Goal: Information Seeking & Learning: Learn about a topic

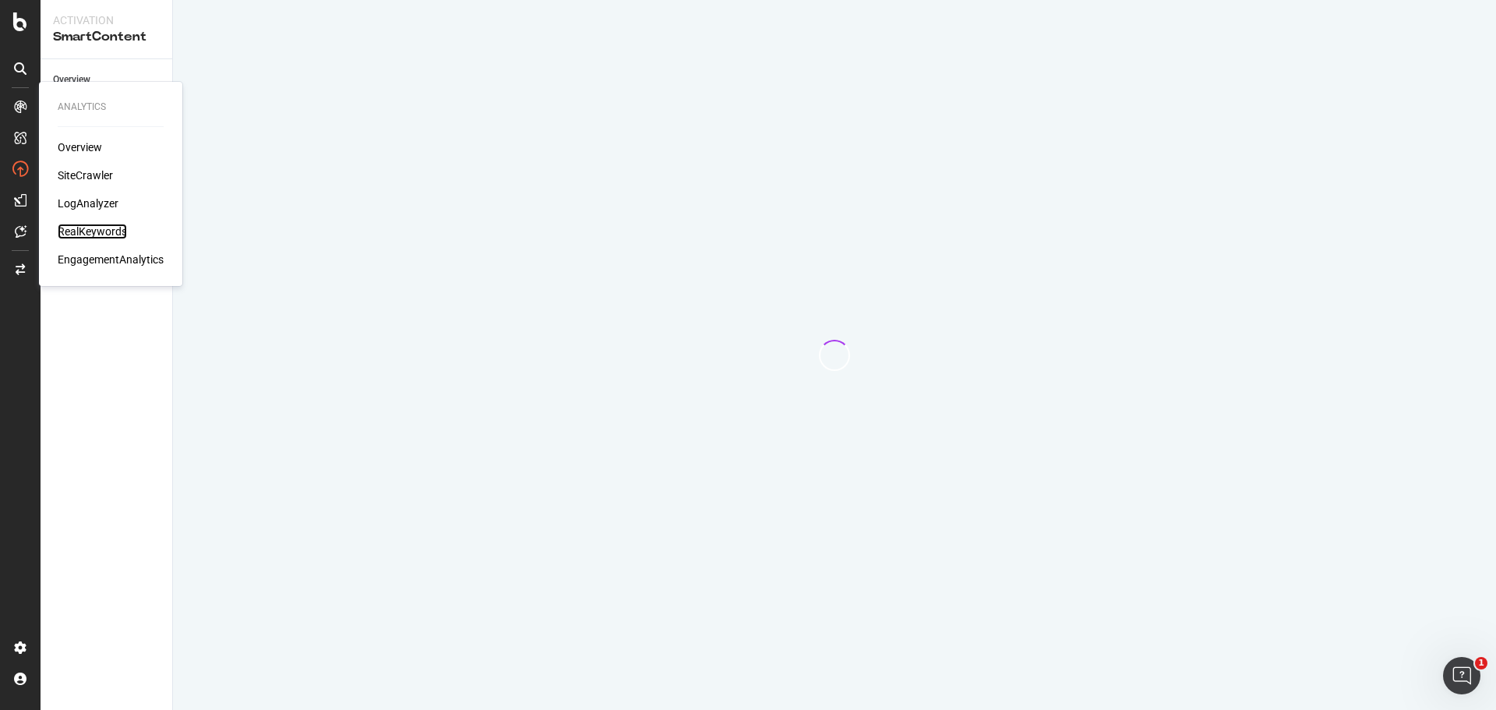
click at [65, 226] on div "RealKeywords" at bounding box center [92, 232] width 69 height 16
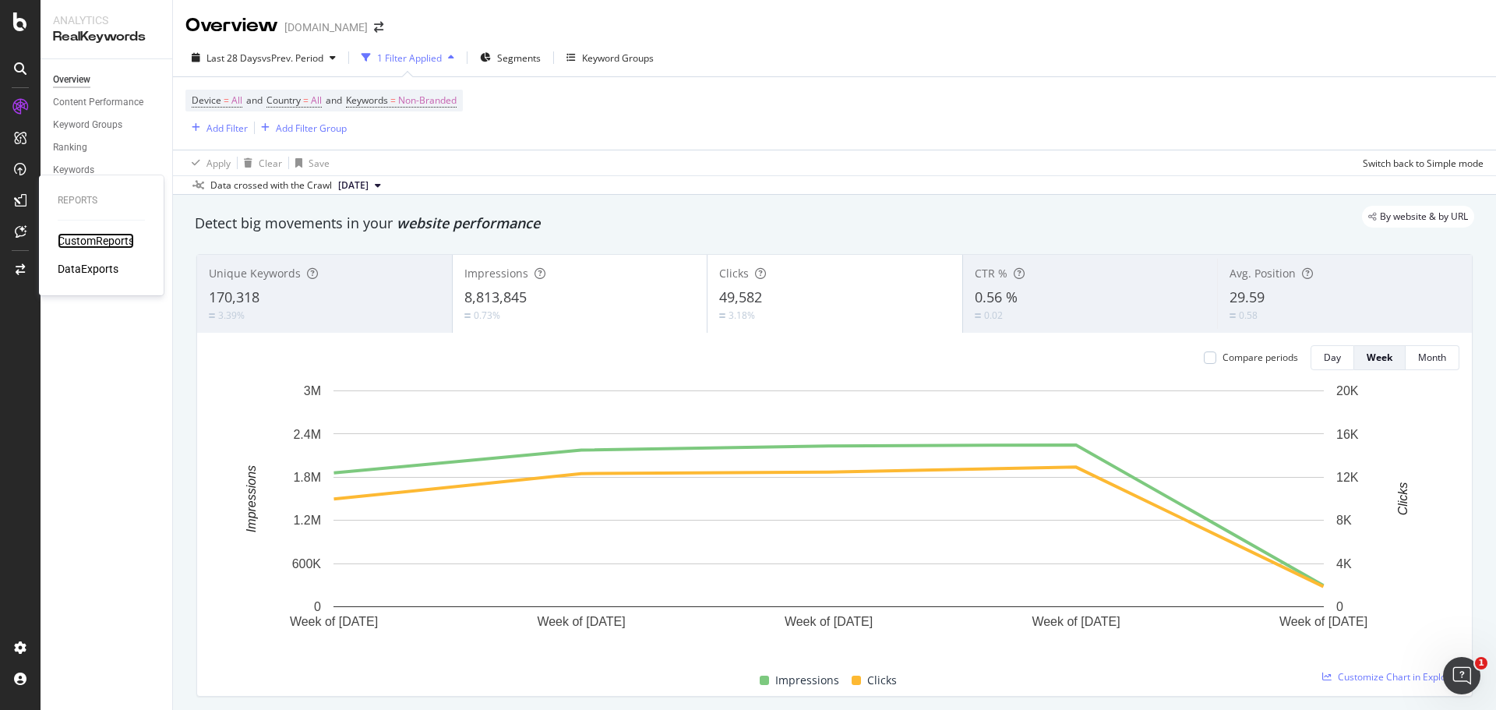
click at [70, 247] on div "CustomReports" at bounding box center [96, 241] width 76 height 16
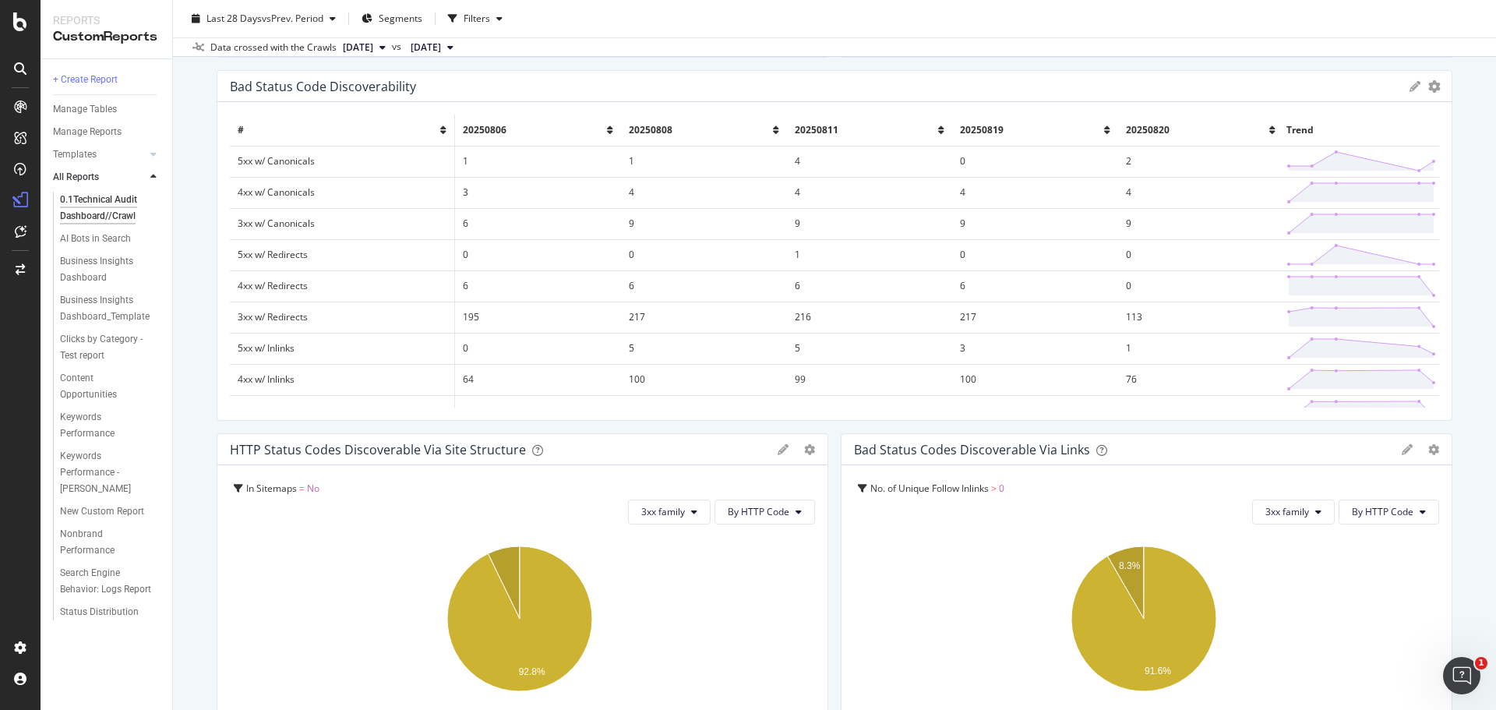
scroll to position [156, 0]
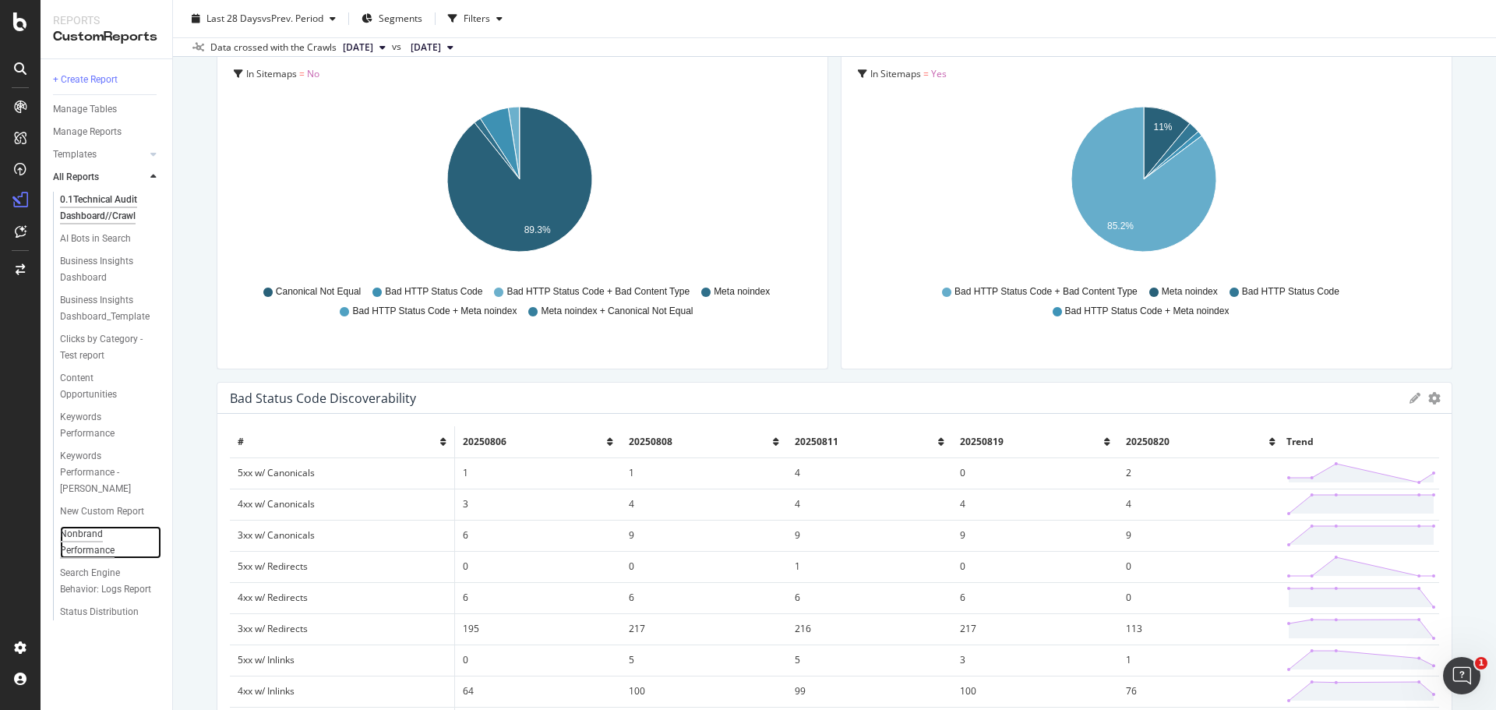
click at [101, 548] on div "Nonbrand Performance" at bounding box center [103, 542] width 87 height 33
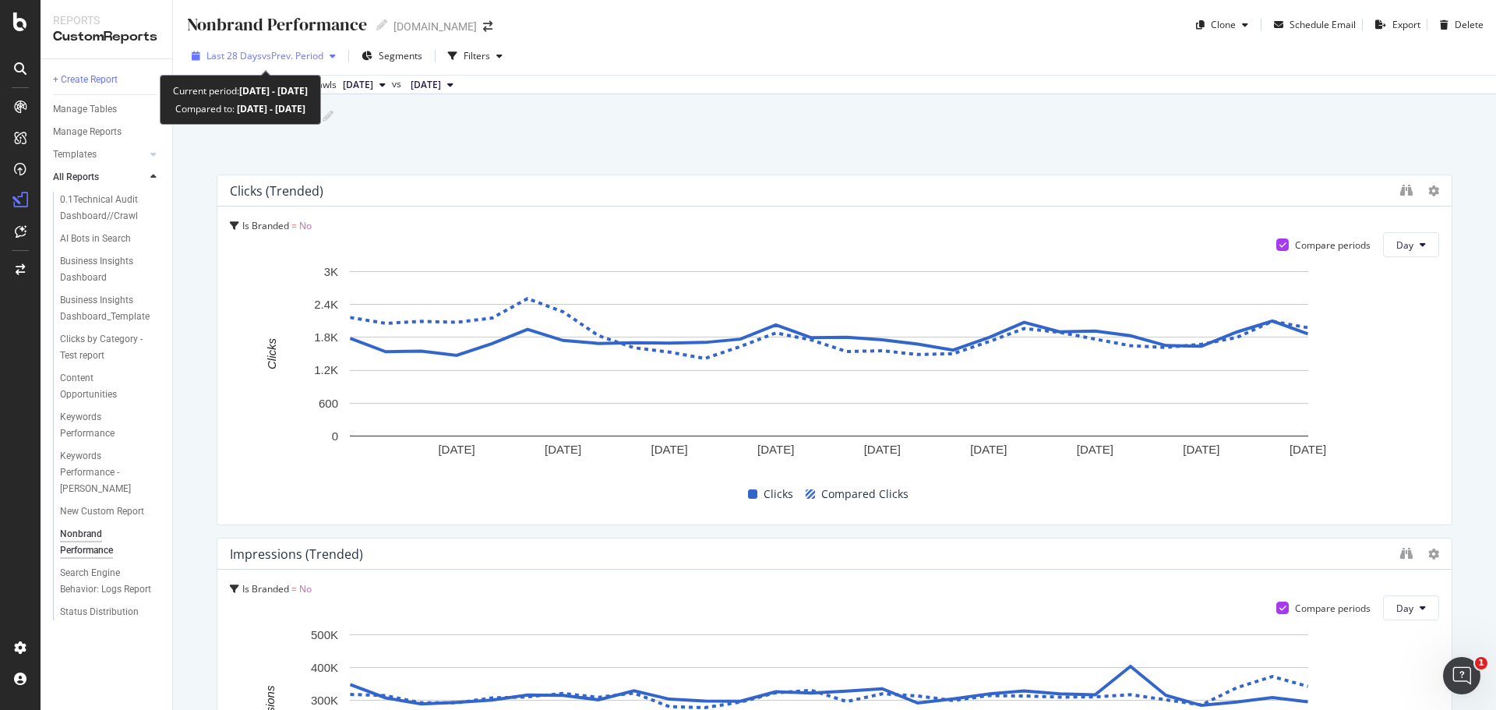
click at [209, 58] on span "Last 28 Days" at bounding box center [233, 55] width 55 height 13
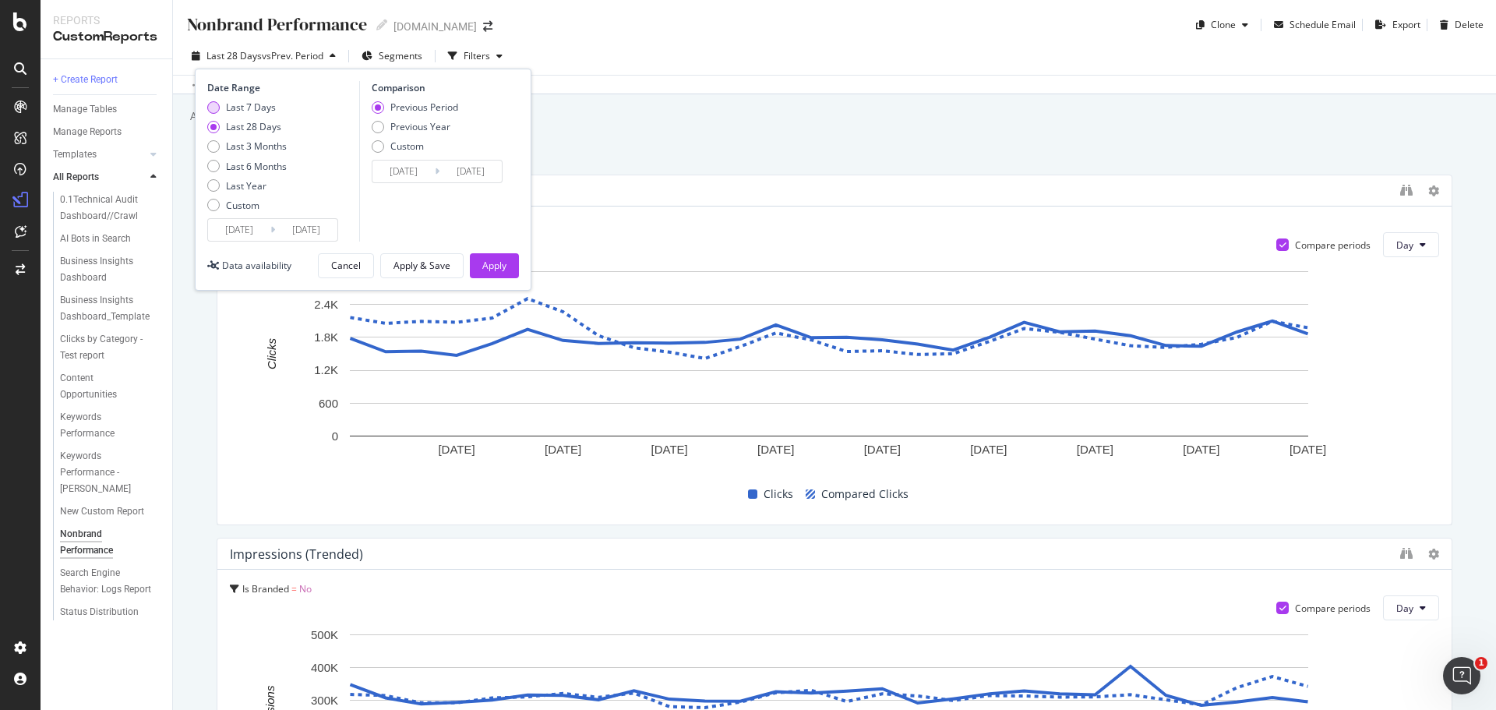
click at [220, 113] on div "Last 7 Days" at bounding box center [246, 107] width 79 height 13
type input "[DATE]"
click at [376, 125] on div "Previous Year" at bounding box center [378, 127] width 12 height 12
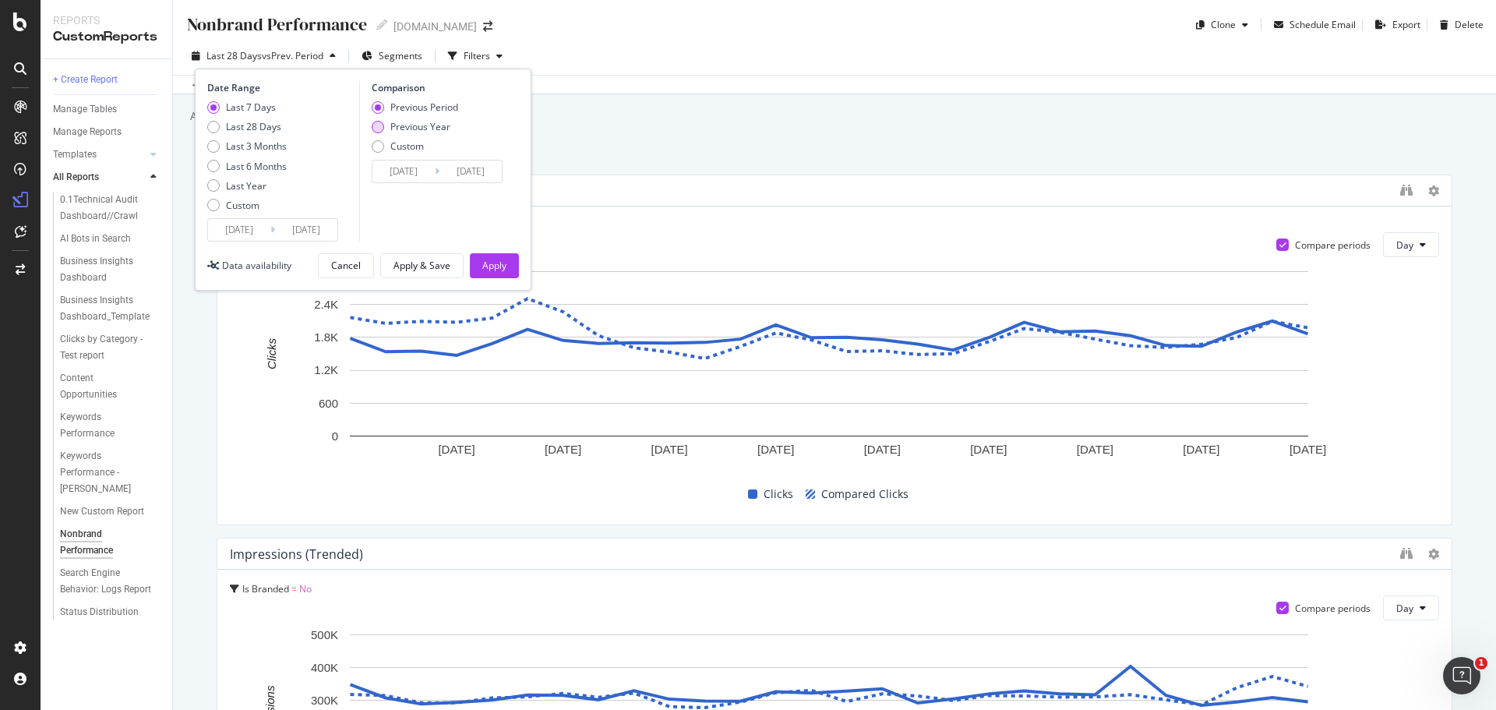
type input "[DATE]"
click at [503, 259] on div "Apply" at bounding box center [494, 265] width 24 height 13
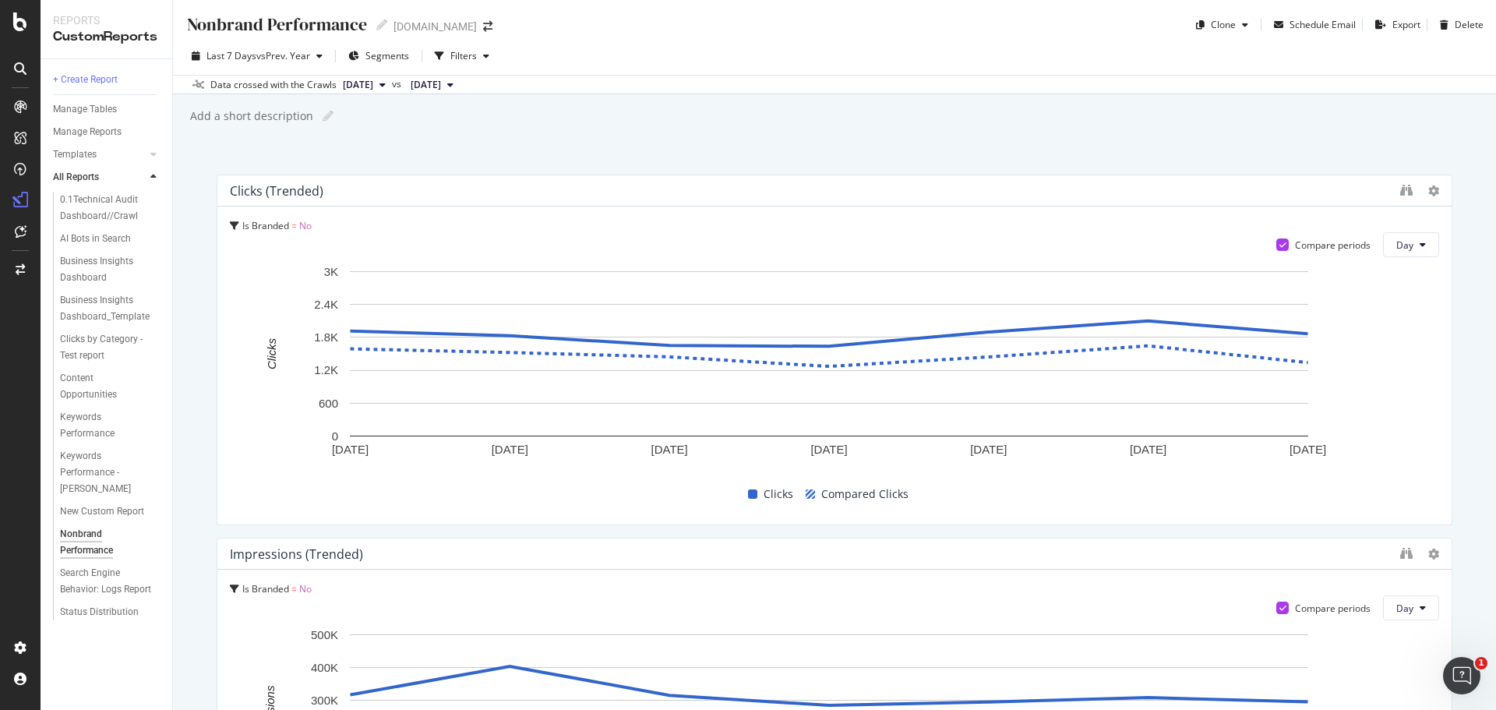
click at [815, 77] on div "Data crossed with the Crawls [DATE] vs [DATE]" at bounding box center [834, 84] width 1323 height 19
click at [134, 266] on div "Business Insights Dashboard" at bounding box center [105, 269] width 90 height 33
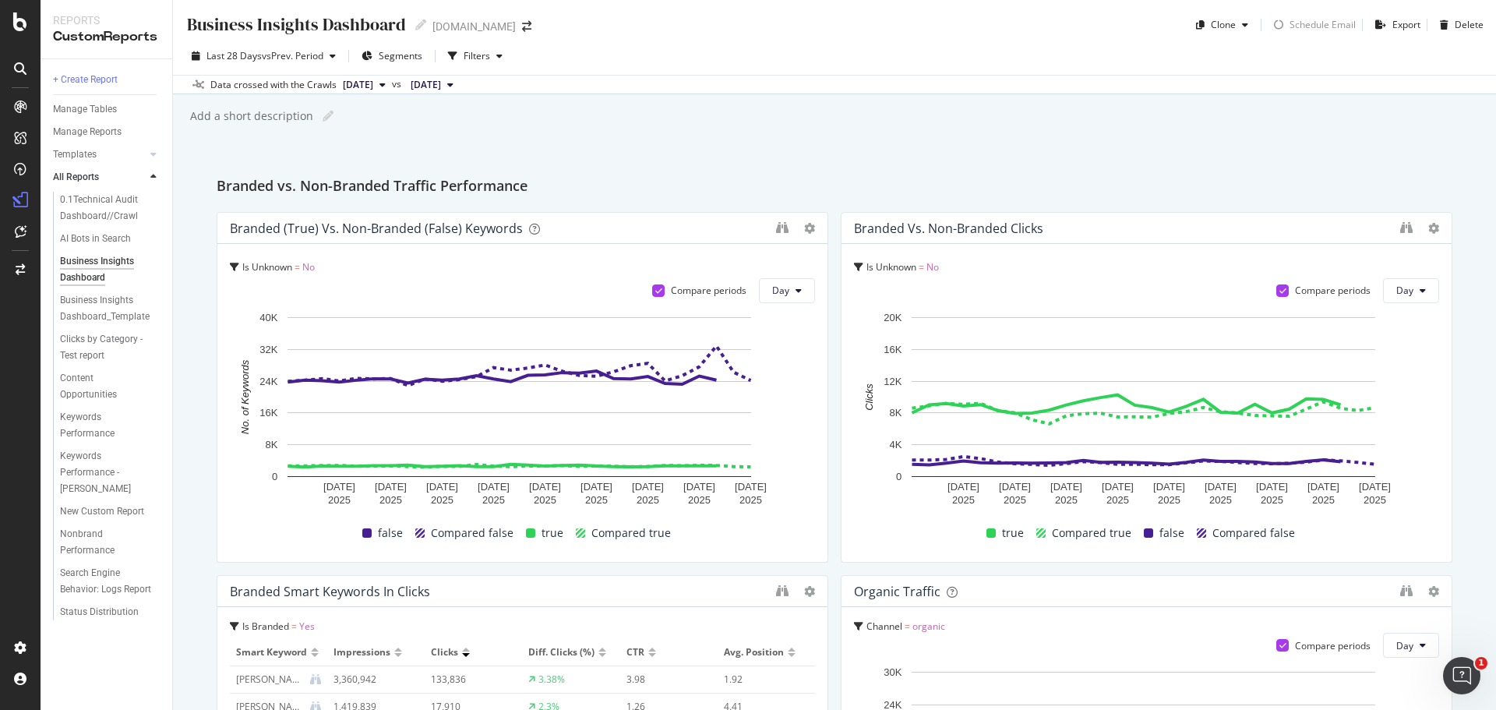
click at [797, 229] on div at bounding box center [795, 229] width 39 height 16
click at [804, 229] on icon at bounding box center [809, 228] width 11 height 11
click at [829, 175] on div "Branded vs. Non-Branded Traffic Performance" at bounding box center [835, 187] width 1236 height 25
